Goal: Task Accomplishment & Management: Manage account settings

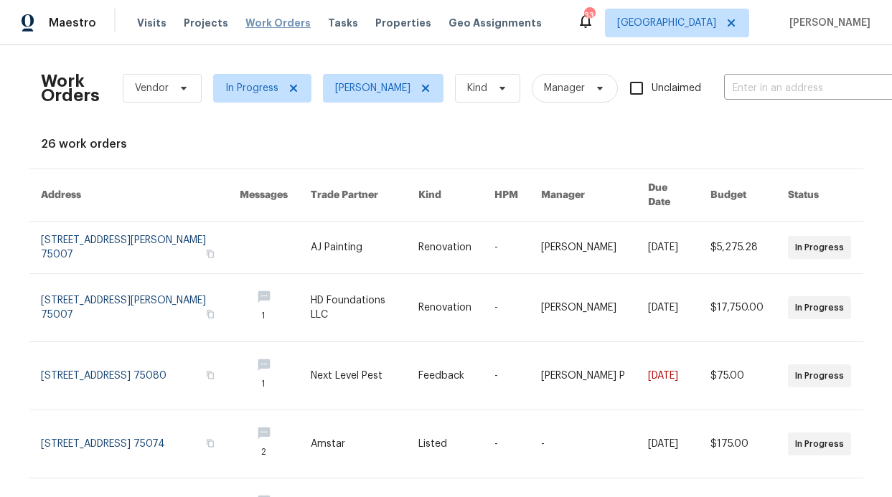
click at [245, 24] on span "Work Orders" at bounding box center [277, 23] width 65 height 14
click at [428, 85] on icon at bounding box center [424, 88] width 7 height 7
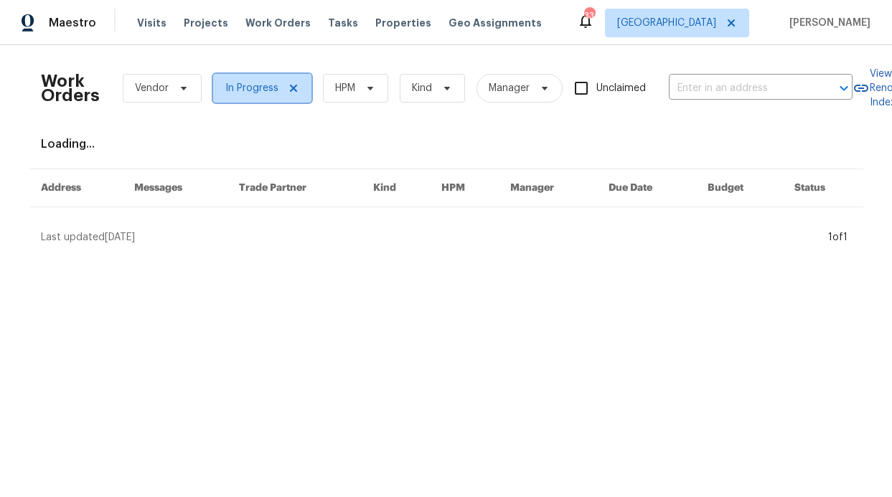
drag, startPoint x: 280, startPoint y: 90, endPoint x: 295, endPoint y: 90, distance: 15.1
click at [288, 89] on icon at bounding box center [293, 87] width 11 height 11
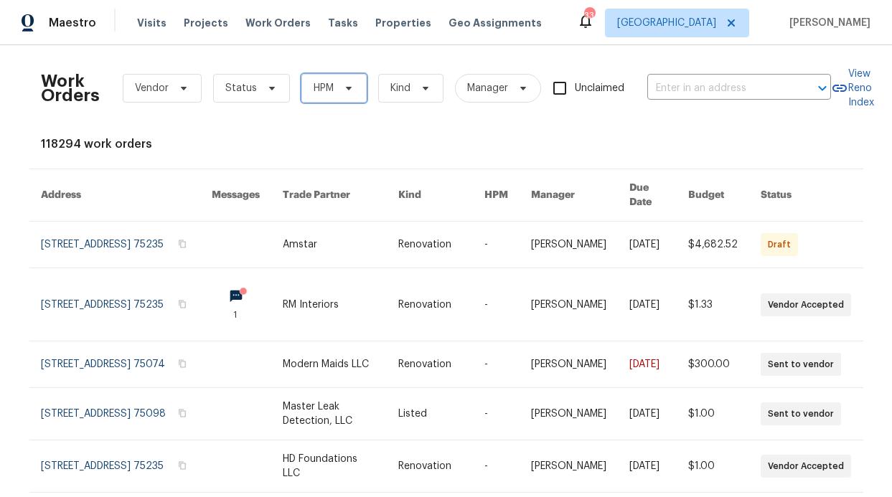
click at [313, 91] on span "HPM" at bounding box center [323, 88] width 20 height 14
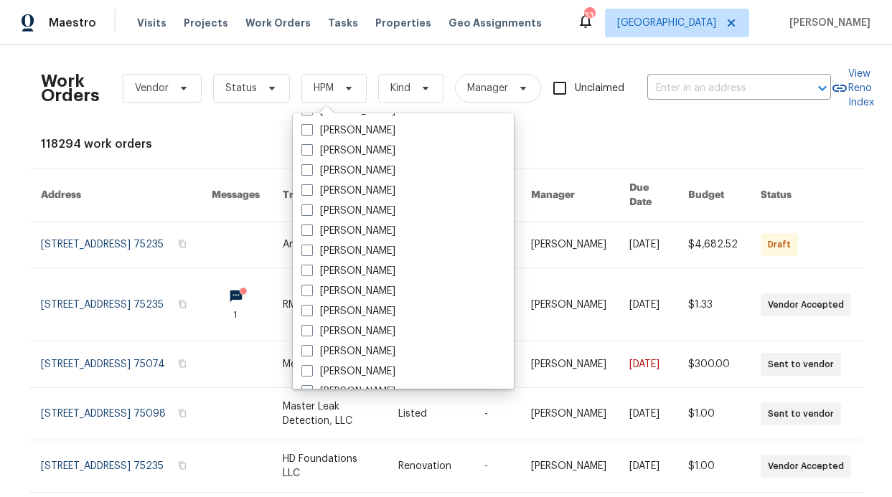
scroll to position [800, 0]
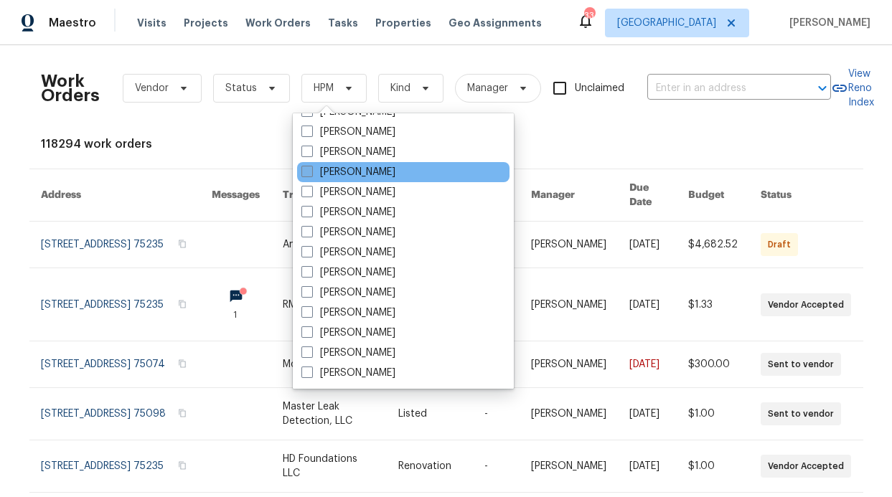
click at [376, 176] on label "[PERSON_NAME]" at bounding box center [348, 172] width 94 height 14
click at [311, 174] on input "[PERSON_NAME]" at bounding box center [305, 169] width 9 height 9
checkbox input "true"
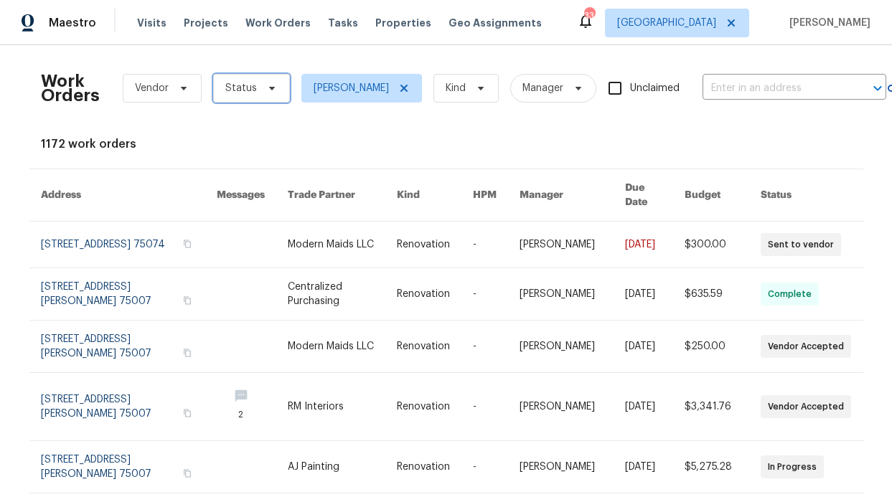
click at [260, 94] on span "Status" at bounding box center [251, 88] width 77 height 29
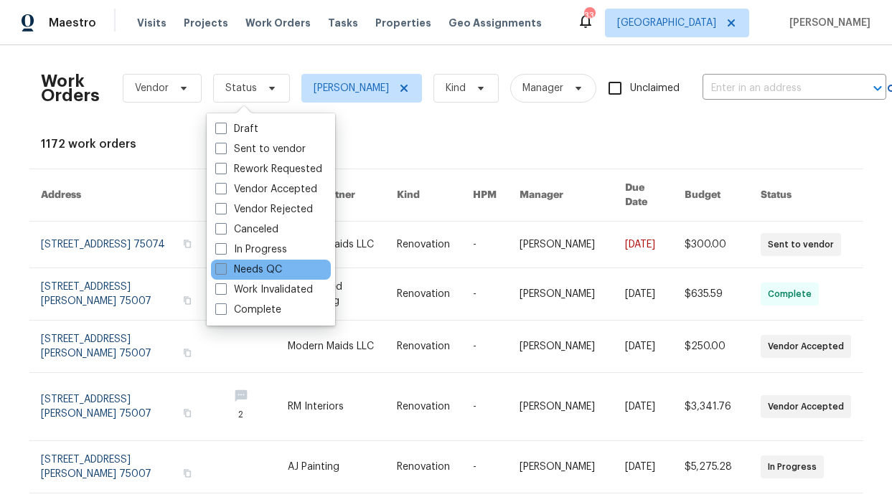
click at [262, 272] on label "Needs QC" at bounding box center [248, 270] width 67 height 14
click at [224, 272] on input "Needs QC" at bounding box center [219, 267] width 9 height 9
checkbox input "true"
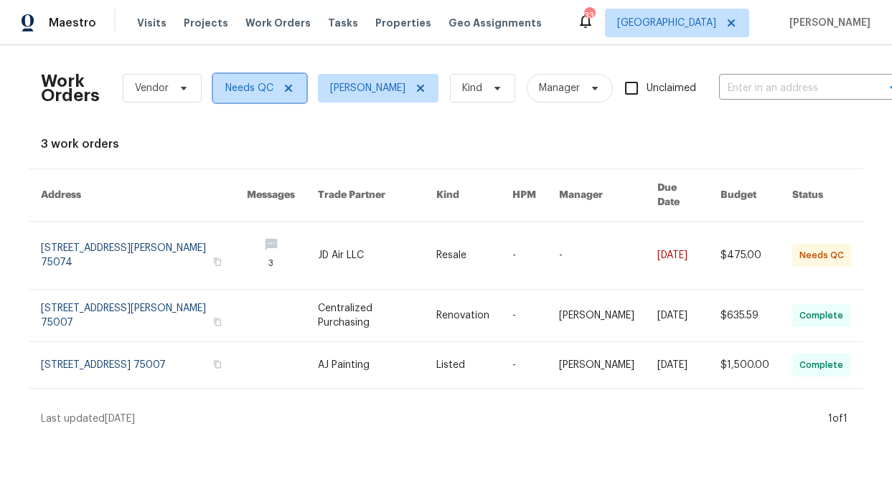
click at [285, 87] on icon at bounding box center [288, 87] width 11 height 11
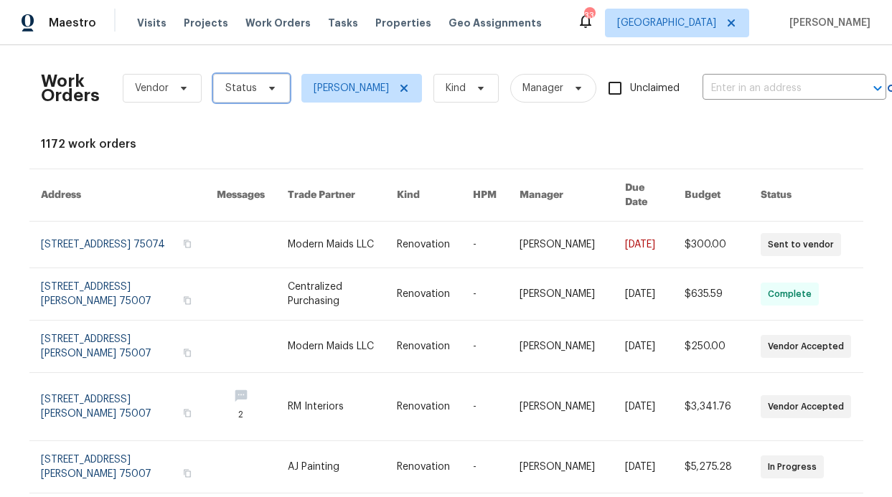
click at [268, 90] on icon at bounding box center [271, 87] width 11 height 11
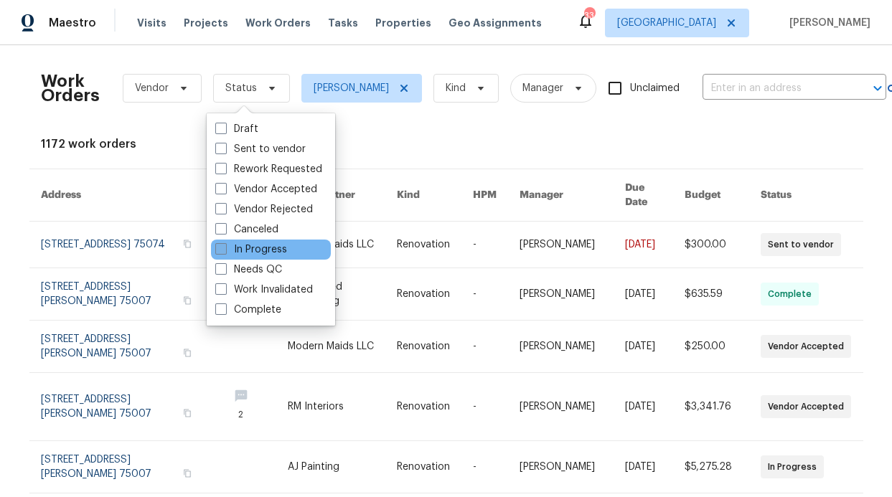
click at [265, 255] on label "In Progress" at bounding box center [251, 249] width 72 height 14
click at [224, 252] on input "In Progress" at bounding box center [219, 246] width 9 height 9
checkbox input "true"
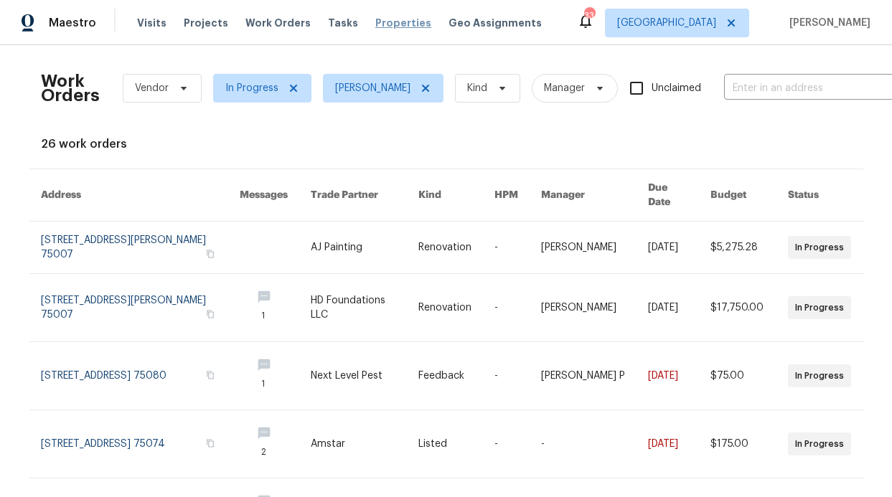
click at [375, 16] on span "Properties" at bounding box center [403, 23] width 56 height 14
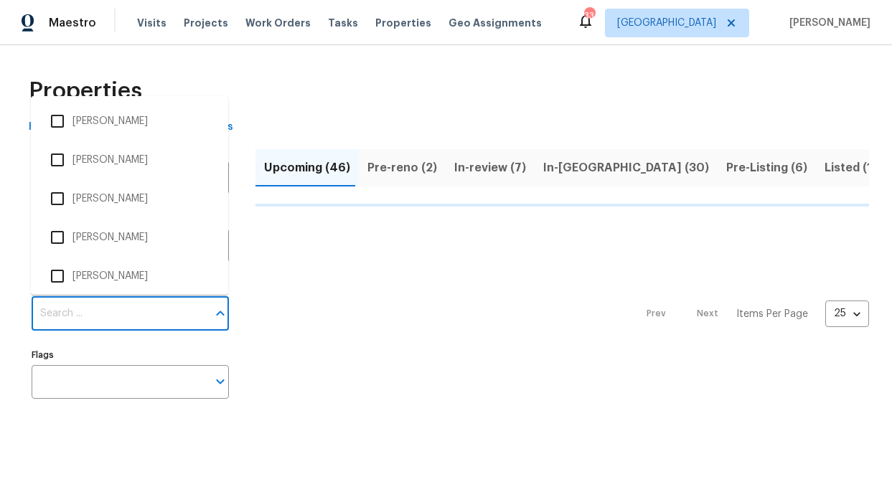
click at [104, 313] on input "Individuals" at bounding box center [120, 314] width 176 height 34
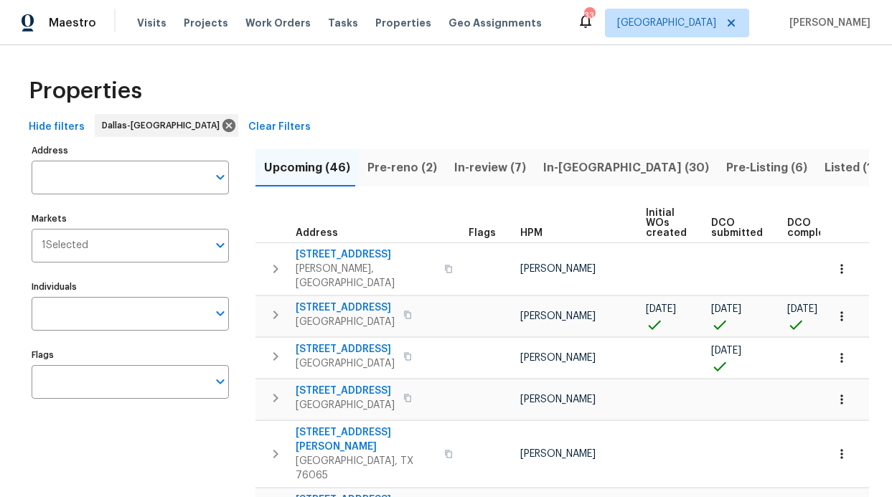
click at [103, 311] on input "Individuals" at bounding box center [120, 314] width 176 height 34
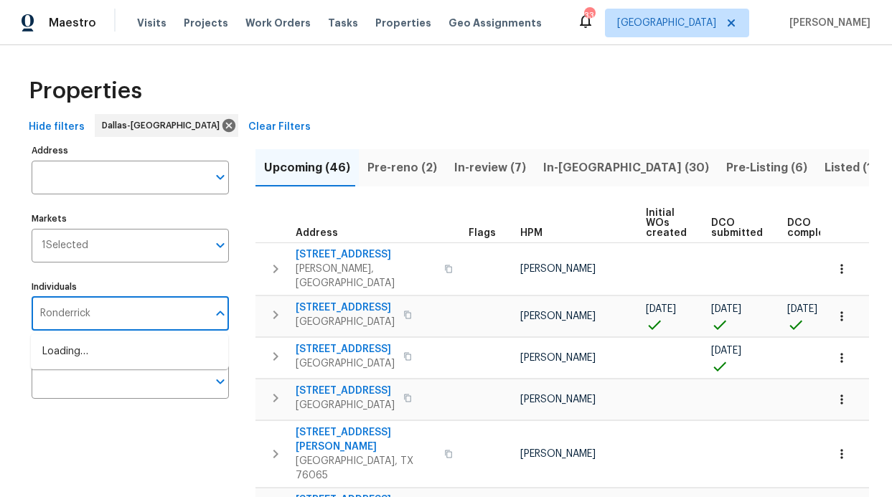
type input "Ronderrick"
click at [119, 351] on li "[PERSON_NAME]" at bounding box center [129, 359] width 174 height 30
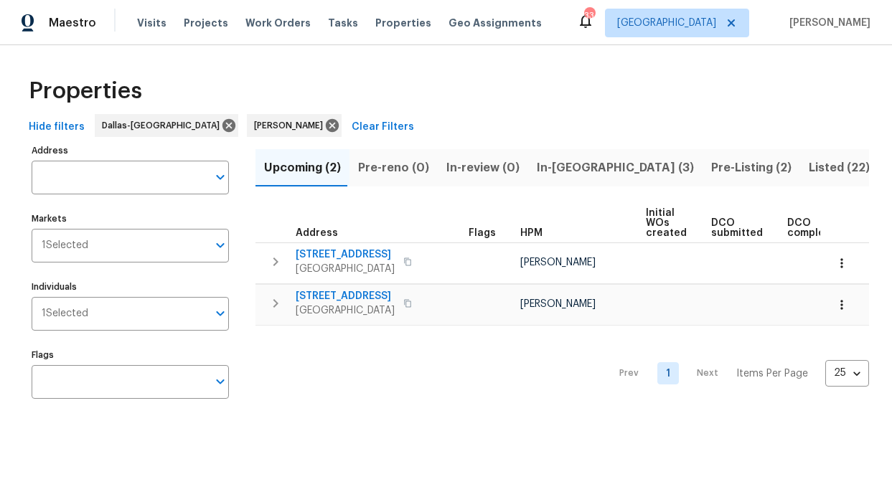
click at [539, 175] on span "In-[GEOGRAPHIC_DATA] (3)" at bounding box center [614, 168] width 157 height 20
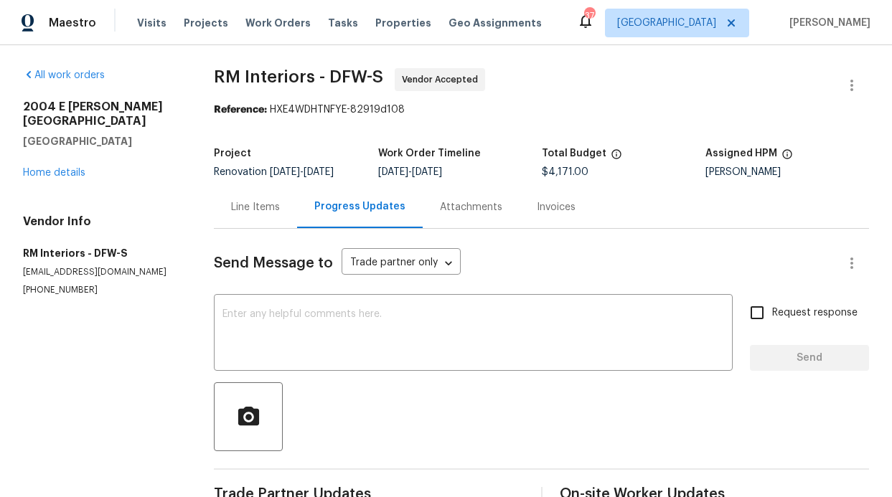
click at [137, 30] on div "Visits Projects Work Orders Tasks Properties Geo Assignments" at bounding box center [348, 23] width 422 height 29
click at [139, 24] on span "Visits" at bounding box center [151, 23] width 29 height 14
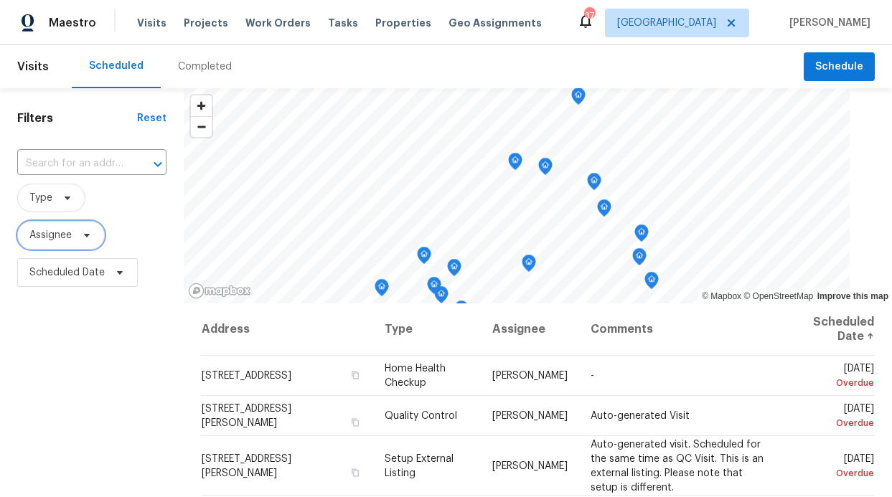
click at [58, 244] on span "Assignee" at bounding box center [61, 235] width 88 height 29
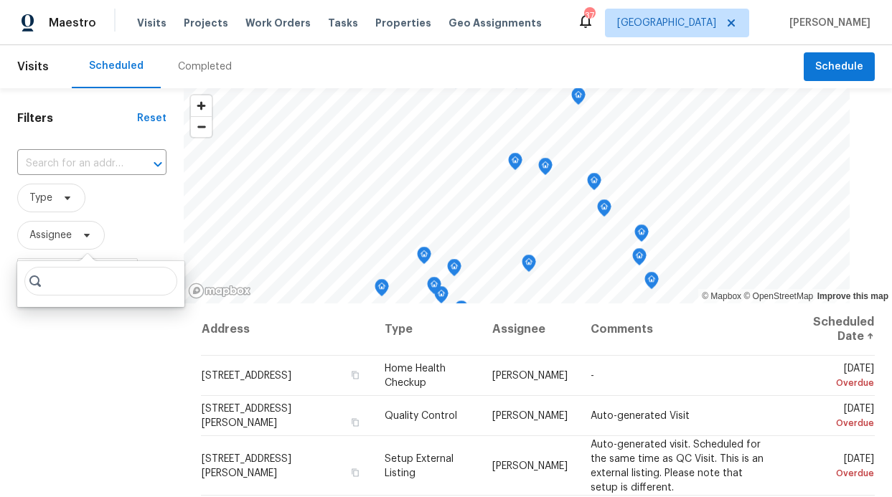
click at [63, 285] on input "search" at bounding box center [100, 281] width 153 height 29
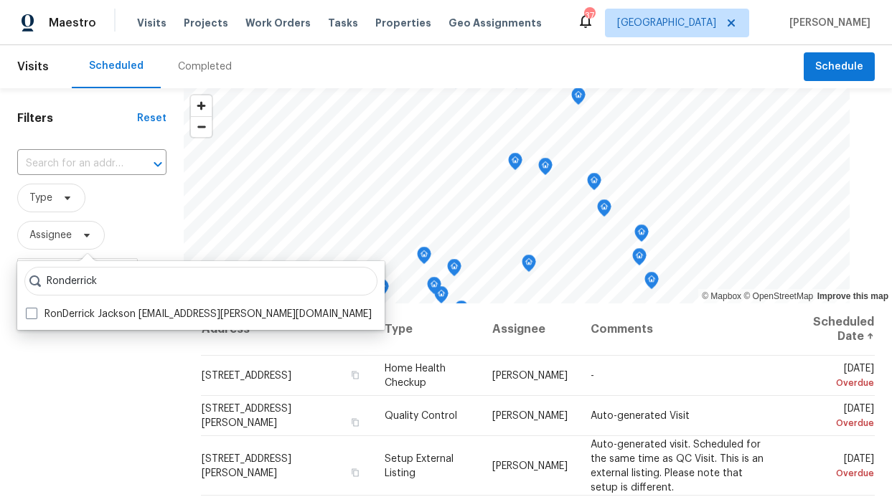
type input "Ronderrick"
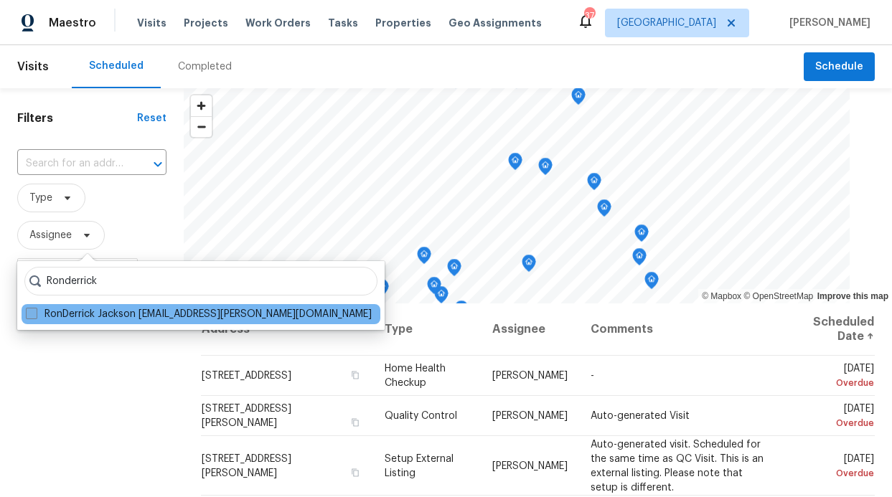
click at [127, 315] on label "RonDerrick Jackson ron.jackson@opendoor.com" at bounding box center [199, 314] width 346 height 14
click at [35, 315] on input "RonDerrick Jackson ron.jackson@opendoor.com" at bounding box center [30, 311] width 9 height 9
checkbox input "true"
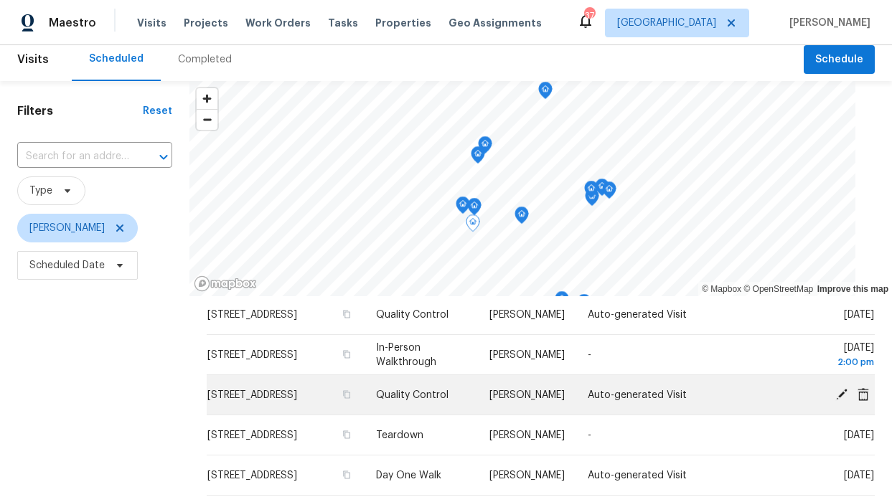
scroll to position [153, 0]
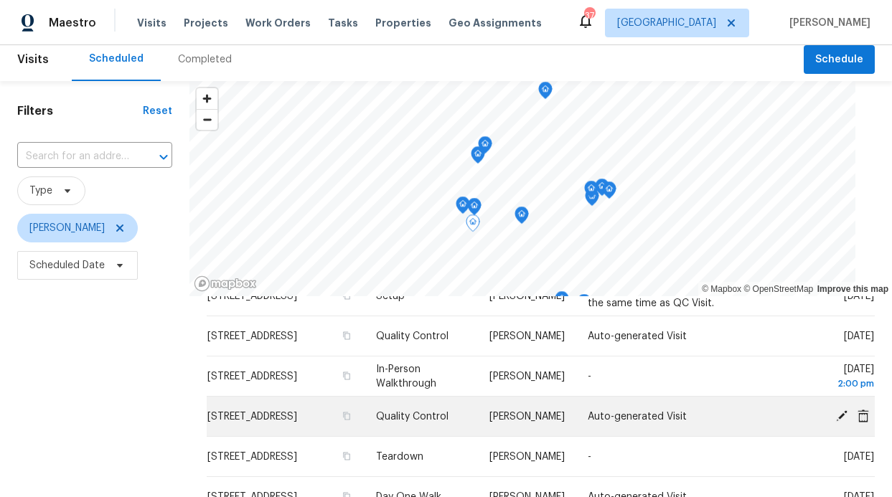
click at [835, 417] on icon at bounding box center [841, 415] width 13 height 13
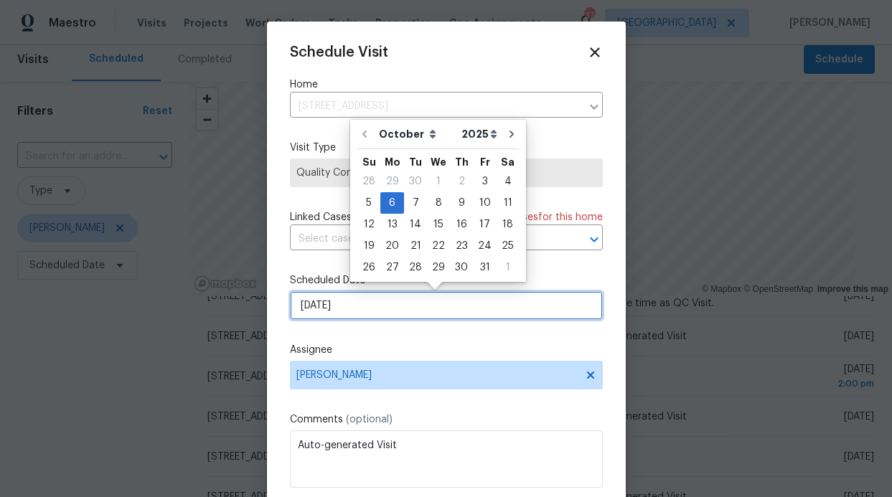
click at [454, 308] on input "[DATE]" at bounding box center [446, 305] width 313 height 29
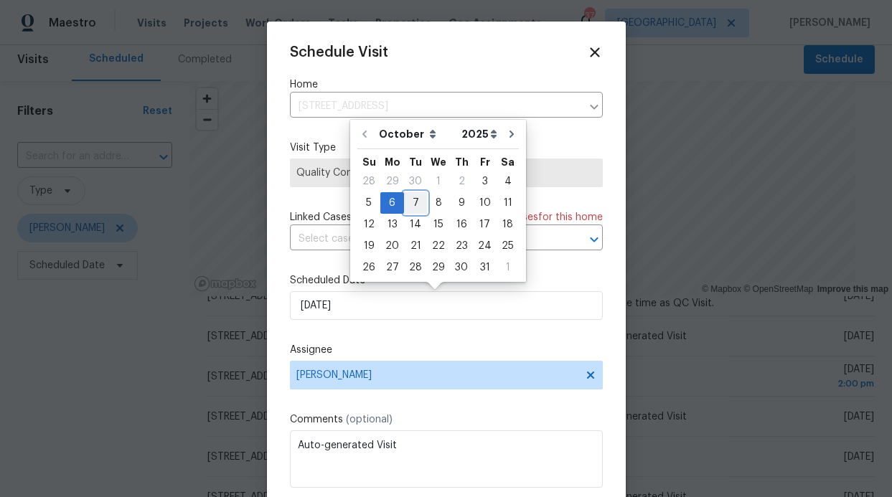
click at [420, 203] on div "7" at bounding box center [415, 203] width 23 height 20
type input "10/7/2025"
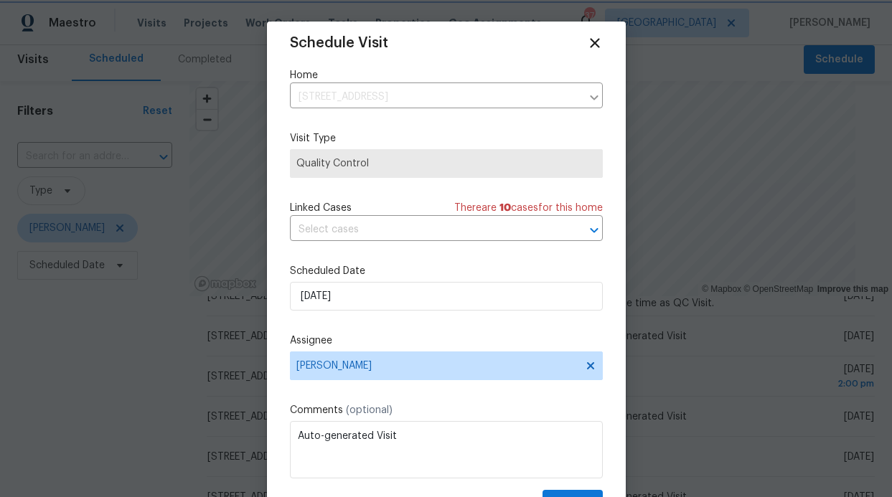
scroll to position [26, 0]
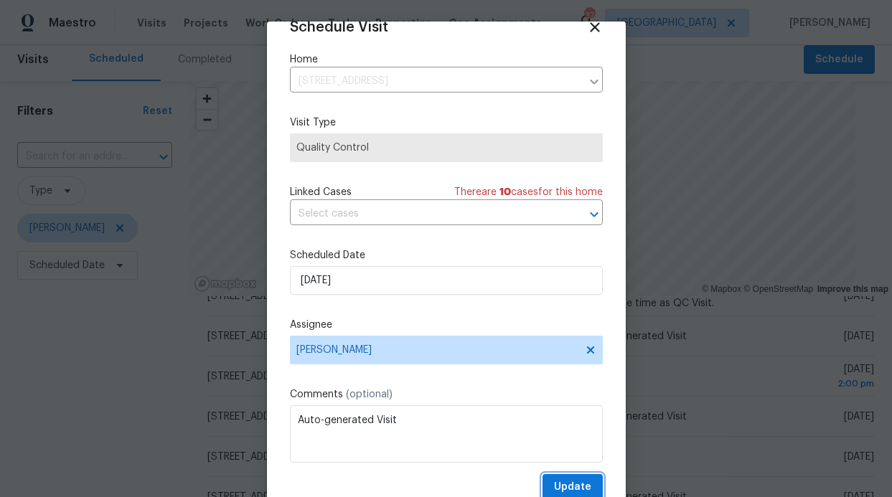
click at [557, 484] on span "Update" at bounding box center [572, 487] width 37 height 18
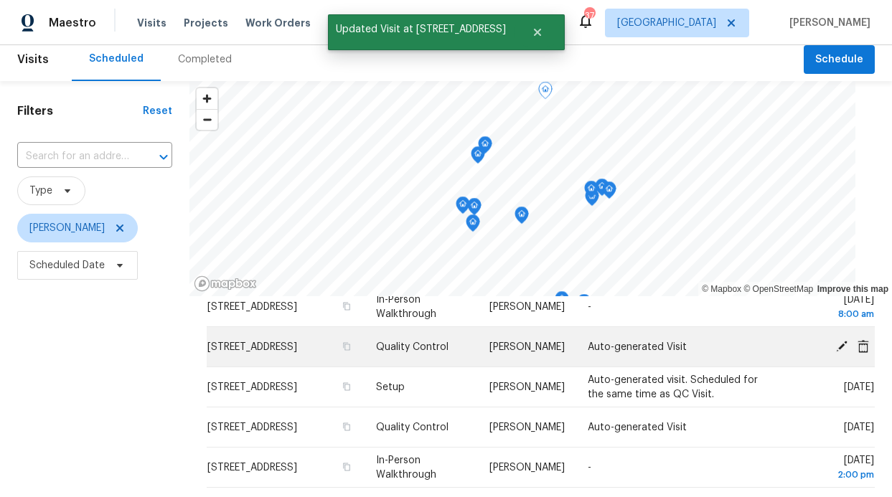
scroll to position [48, 0]
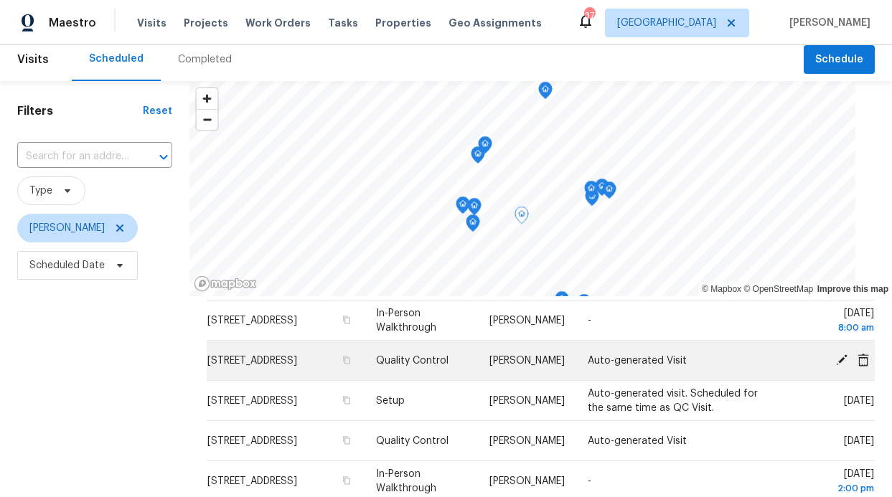
click at [835, 361] on icon at bounding box center [841, 359] width 13 height 13
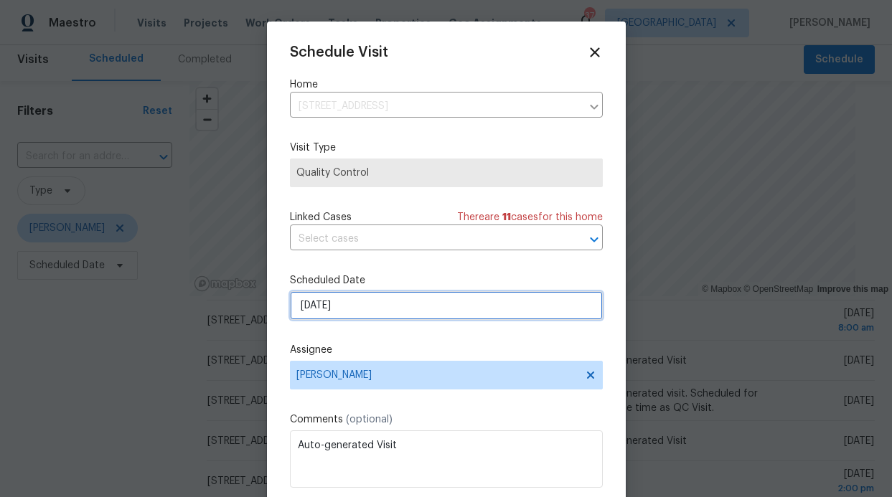
click at [426, 310] on input "[DATE]" at bounding box center [446, 305] width 313 height 29
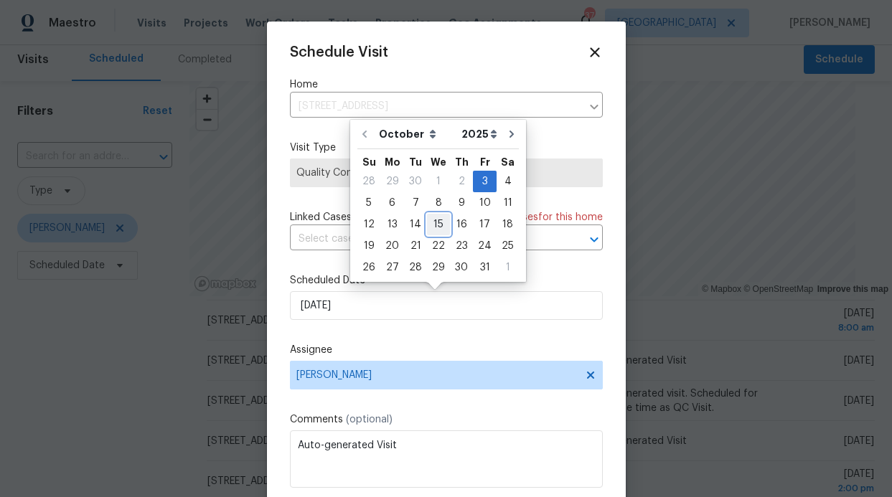
click at [433, 220] on div "15" at bounding box center [438, 224] width 23 height 20
type input "10/15/2025"
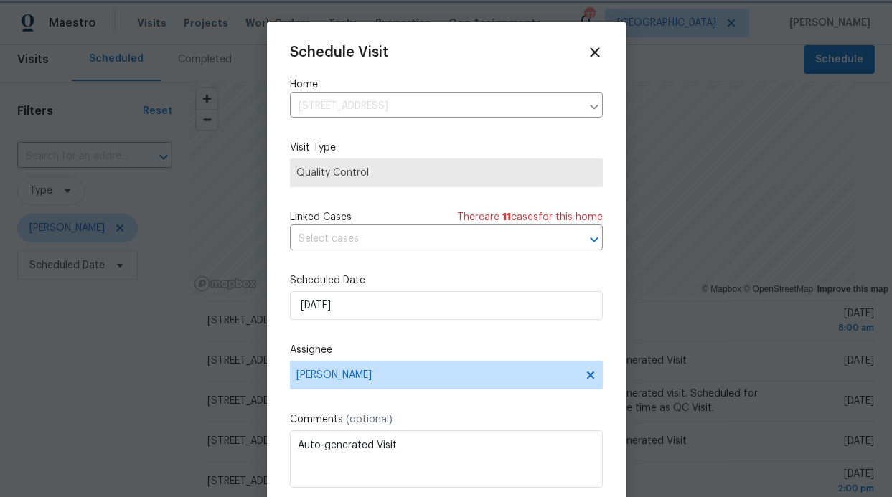
scroll to position [26, 0]
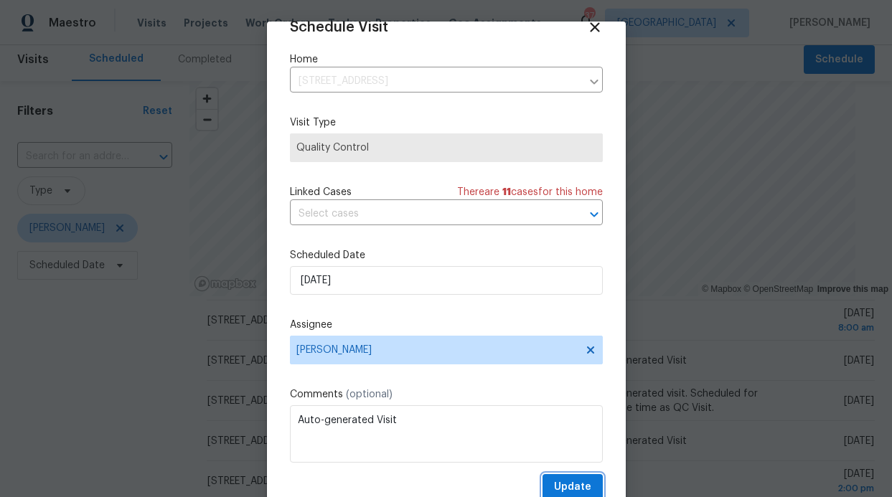
click at [554, 481] on span "Update" at bounding box center [572, 487] width 37 height 18
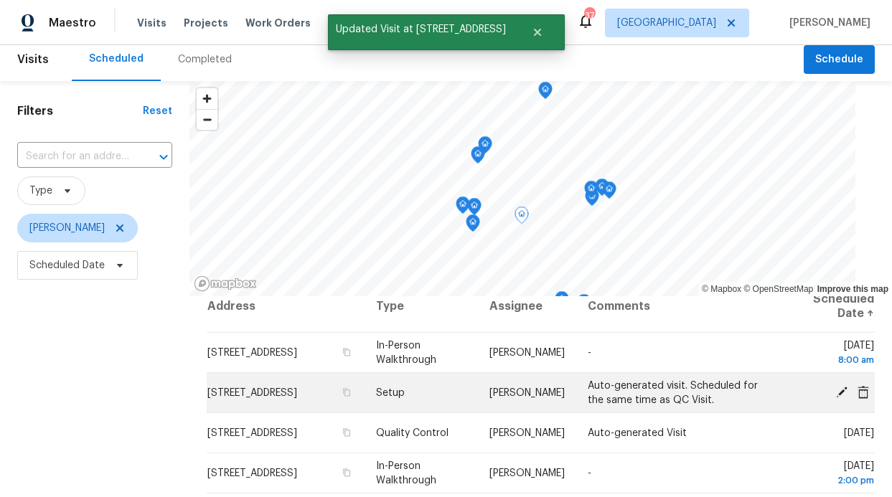
scroll to position [16, 0]
click at [836, 392] on icon at bounding box center [841, 391] width 11 height 11
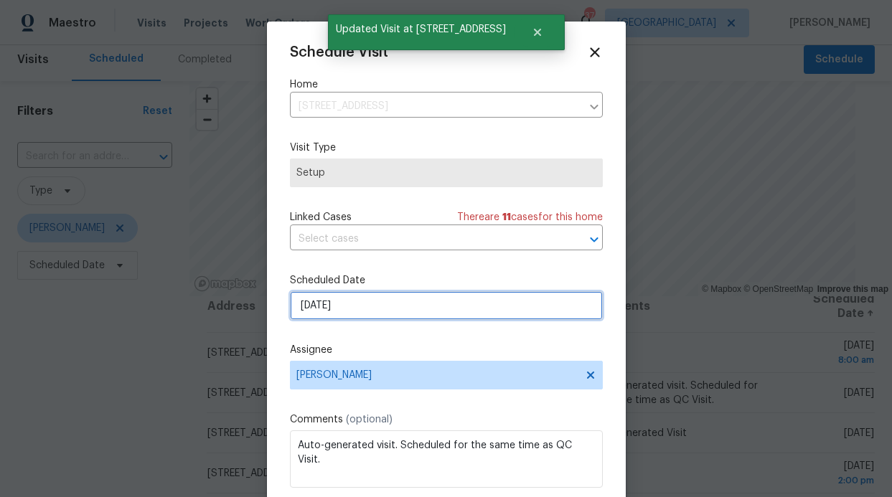
click at [438, 308] on input "[DATE]" at bounding box center [446, 305] width 313 height 29
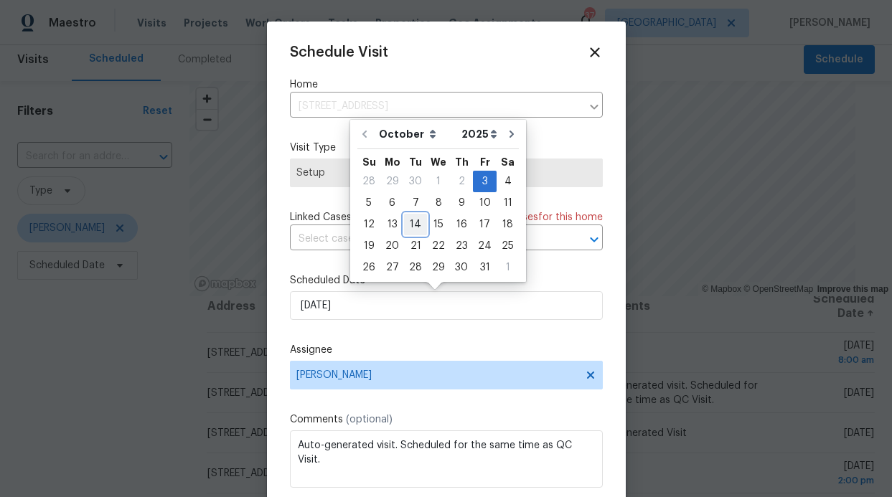
click at [421, 225] on div "14" at bounding box center [415, 224] width 23 height 20
type input "10/14/2025"
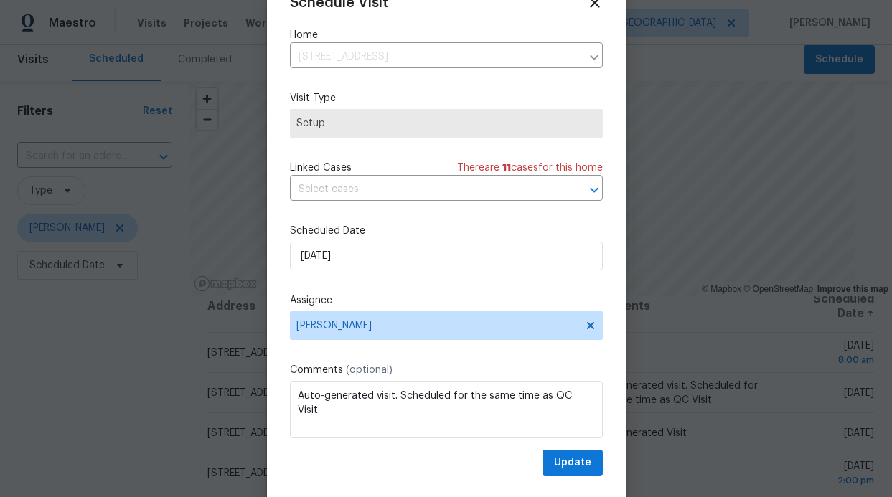
scroll to position [48, 0]
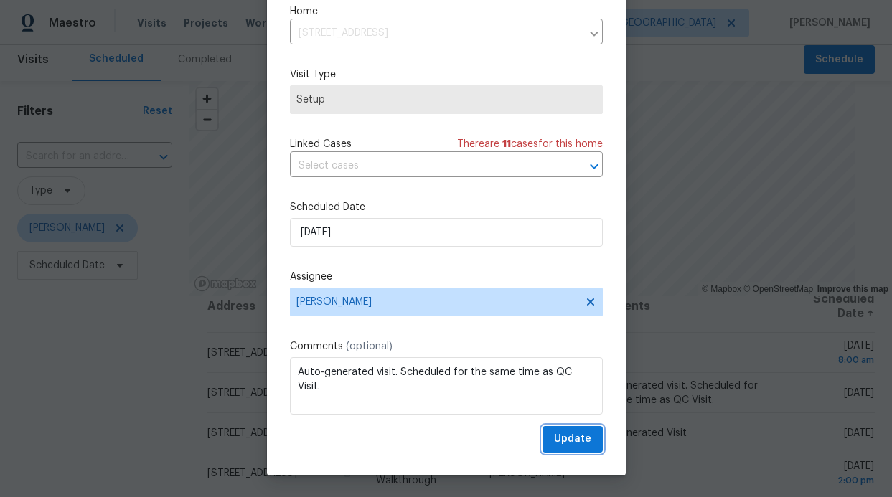
click at [554, 435] on span "Update" at bounding box center [572, 439] width 37 height 18
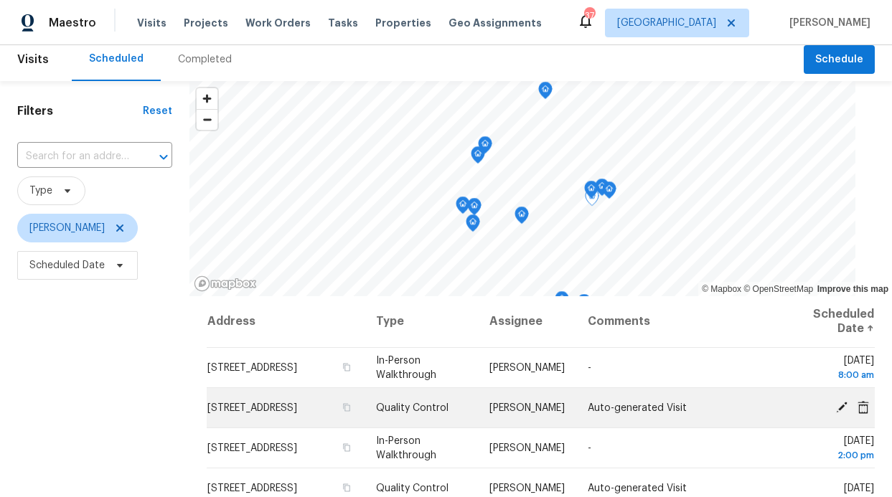
scroll to position [0, 0]
